Goal: Check status: Check status

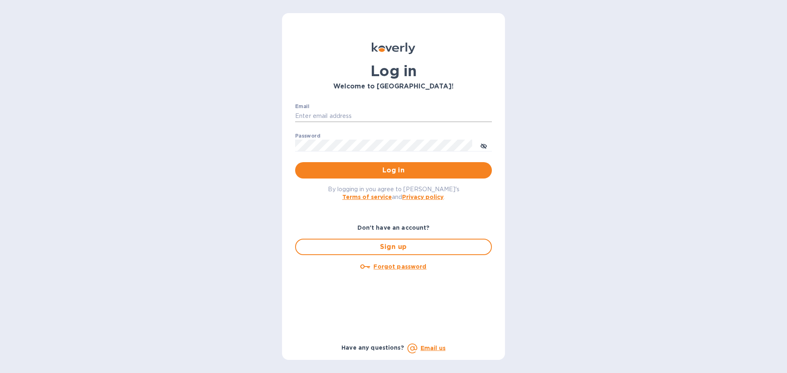
click at [309, 114] on input "Email" at bounding box center [393, 116] width 197 height 12
type input "monica@jorgeordonez.com"
click at [295, 162] on button "Log in" at bounding box center [393, 170] width 197 height 16
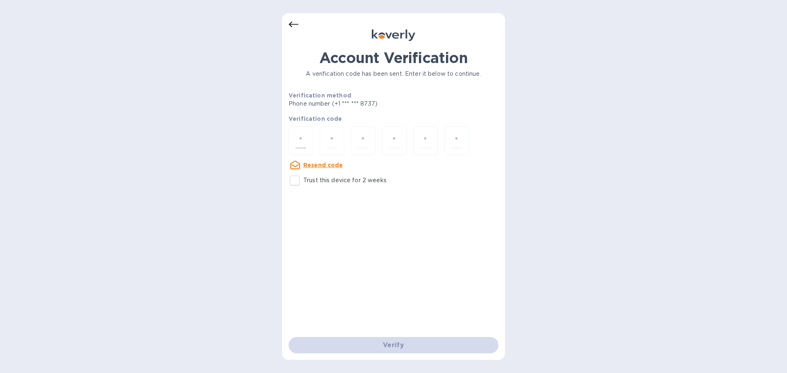
click at [309, 143] on div at bounding box center [300, 140] width 25 height 29
type input "1"
type input "2"
type input "6"
type input "9"
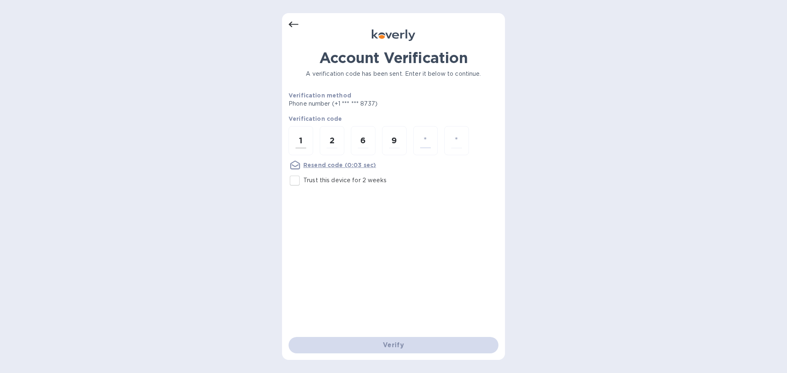
type input "6"
type input "0"
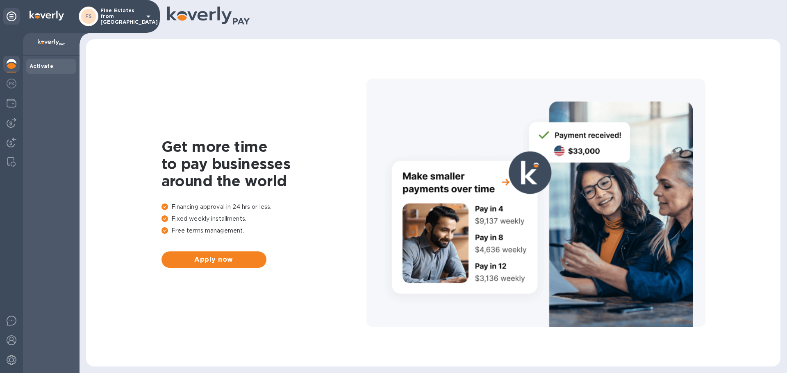
click at [112, 9] on div "FS Fine Estates from Spain" at bounding box center [116, 17] width 75 height 20
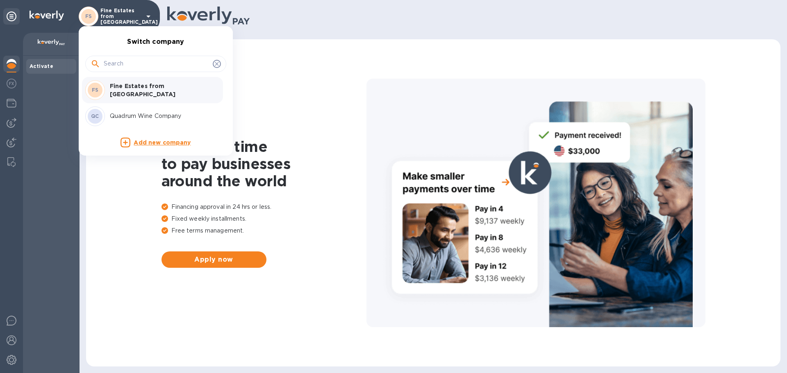
click at [134, 114] on p "Quadrum Wine Company" at bounding box center [161, 116] width 103 height 9
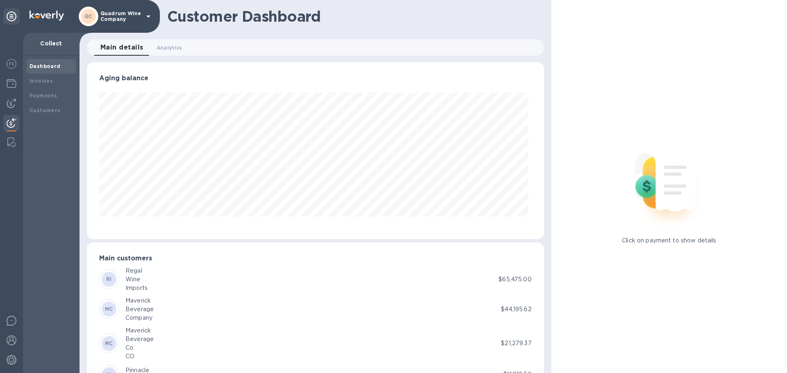
scroll to position [177, 453]
click at [10, 82] on img at bounding box center [12, 84] width 10 height 10
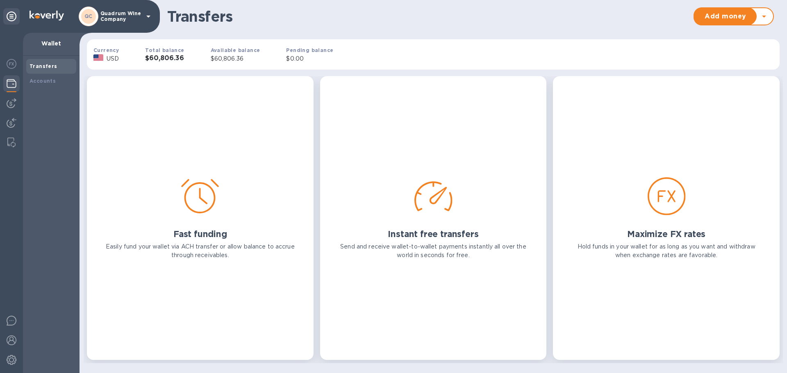
click at [144, 53] on div "Total balance $60,806.36" at bounding box center [164, 54] width 65 height 43
